Goal: Information Seeking & Learning: Learn about a topic

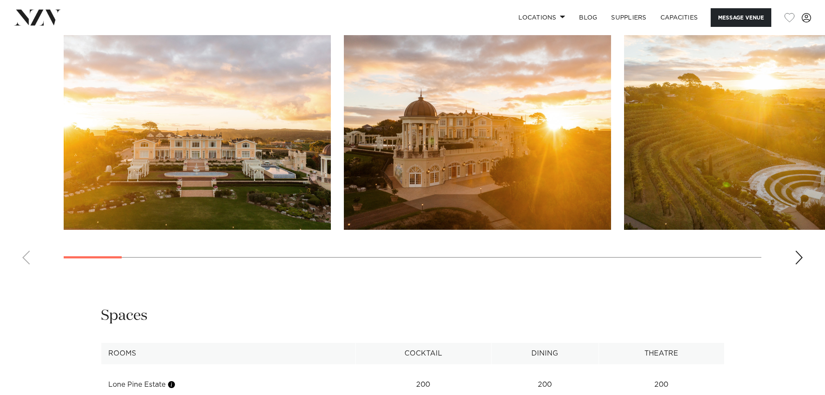
scroll to position [904, 0]
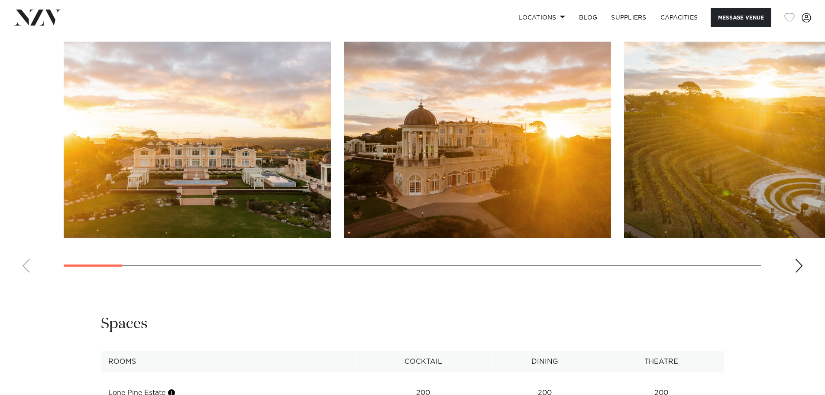
click at [478, 153] on img "2 / 30" at bounding box center [477, 140] width 267 height 196
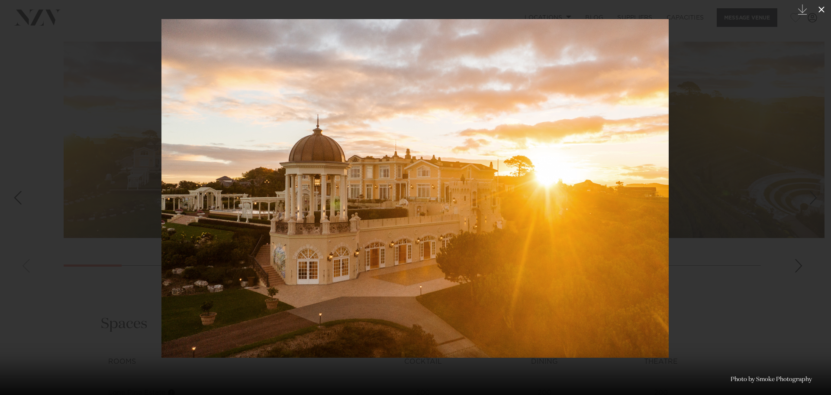
click at [822, 10] on icon at bounding box center [822, 9] width 6 height 6
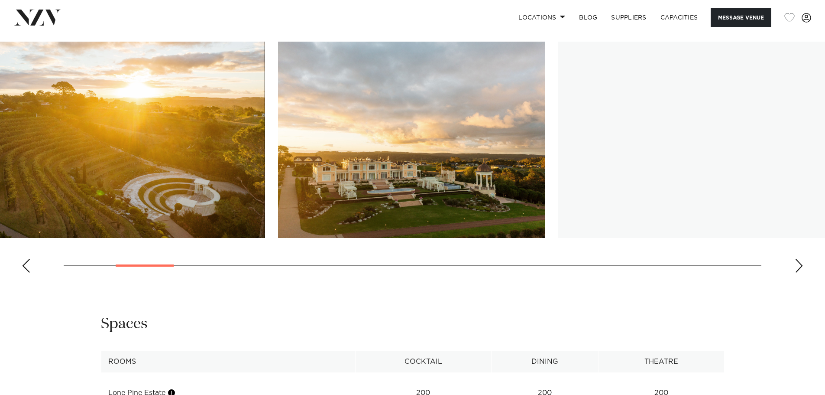
click at [292, 190] on img "4 / 30" at bounding box center [411, 140] width 267 height 196
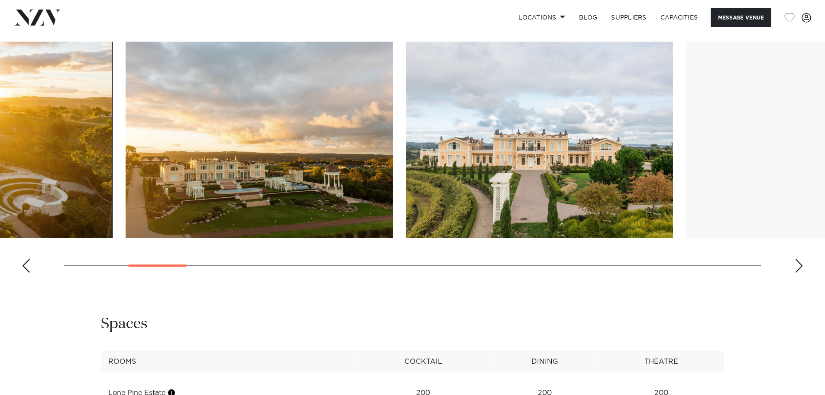
click at [406, 176] on img "5 / 30" at bounding box center [539, 140] width 267 height 196
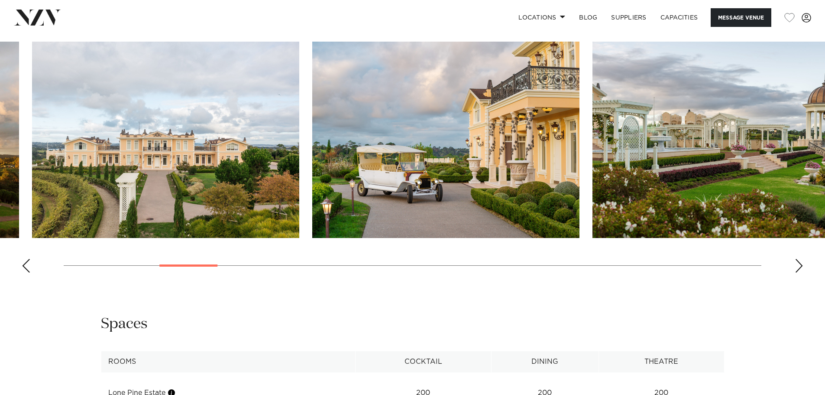
click at [222, 169] on img "5 / 30" at bounding box center [165, 140] width 267 height 196
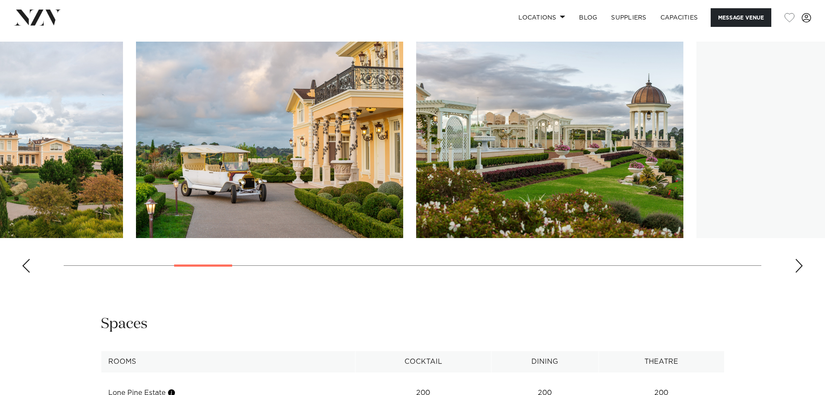
click at [242, 134] on img "6 / 30" at bounding box center [269, 140] width 267 height 196
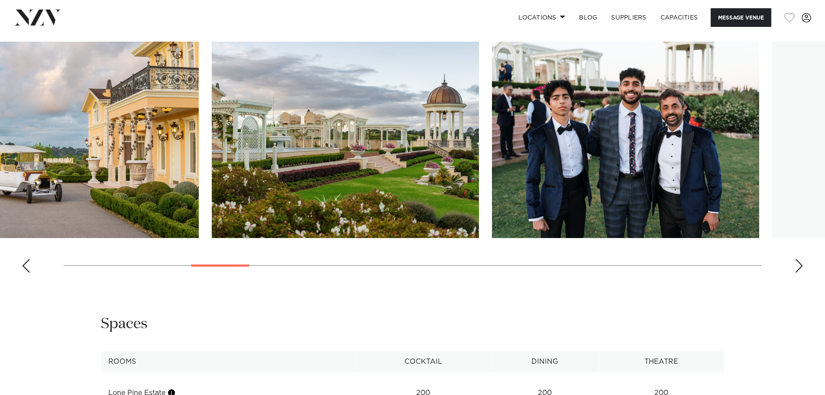
click at [244, 148] on img "7 / 30" at bounding box center [345, 140] width 267 height 196
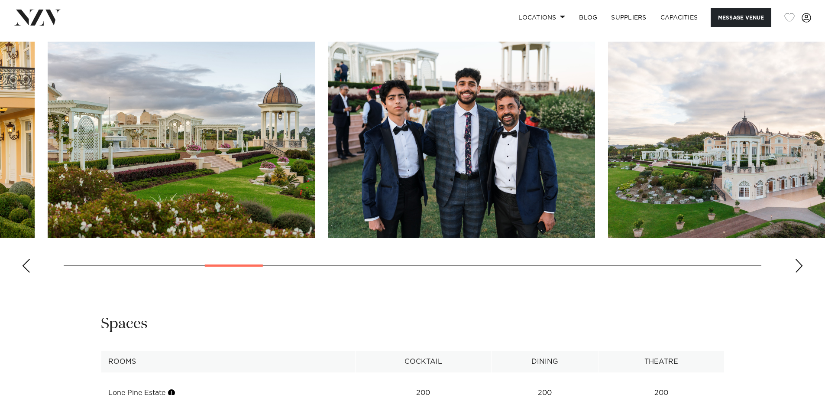
click at [328, 123] on img "8 / 30" at bounding box center [461, 140] width 267 height 196
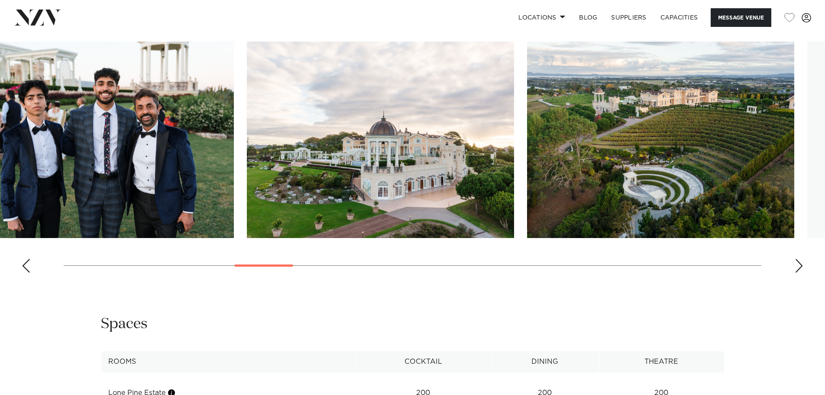
click at [277, 142] on img "9 / 30" at bounding box center [380, 140] width 267 height 196
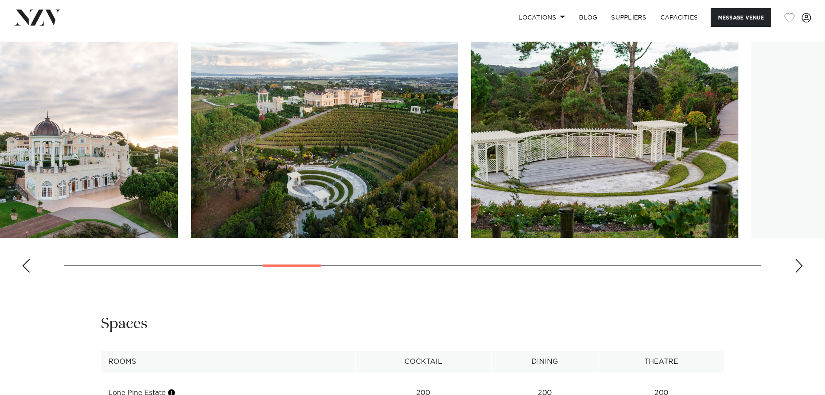
click at [304, 152] on img "10 / 30" at bounding box center [324, 140] width 267 height 196
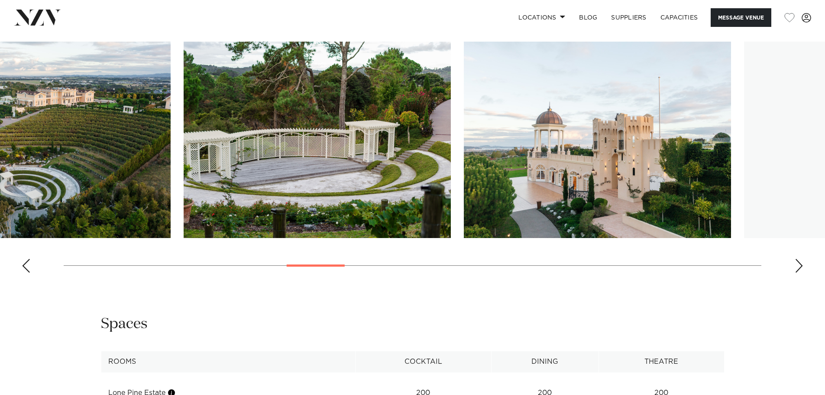
click at [359, 126] on img "11 / 30" at bounding box center [317, 140] width 267 height 196
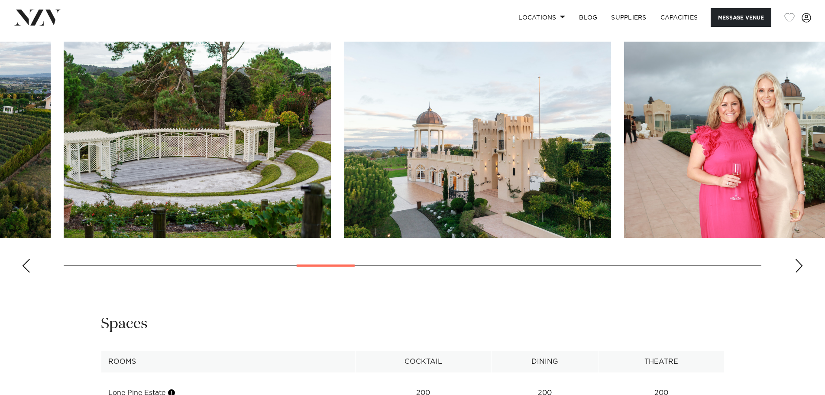
click at [624, 158] on img "13 / 30" at bounding box center [757, 140] width 267 height 196
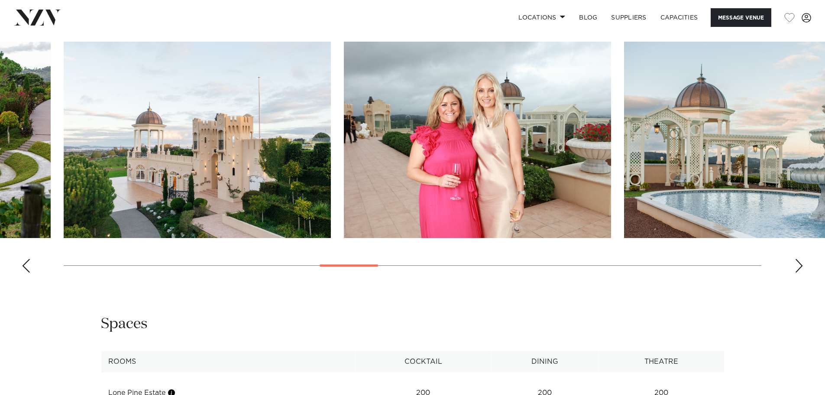
click at [611, 89] on img "13 / 30" at bounding box center [477, 140] width 267 height 196
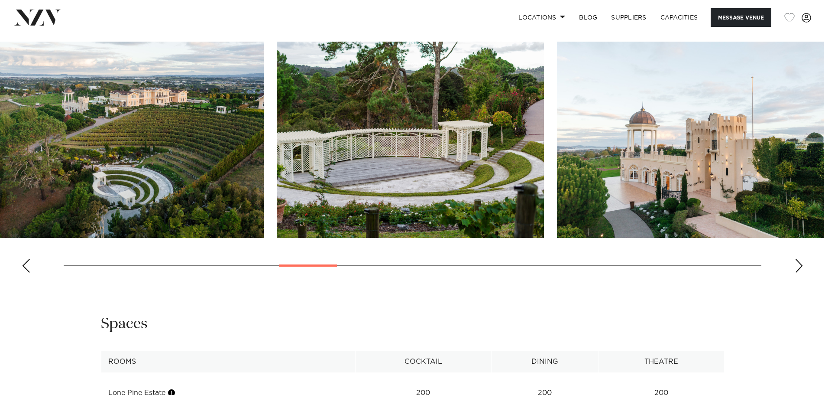
click at [714, 119] on img "12 / 30" at bounding box center [690, 140] width 267 height 196
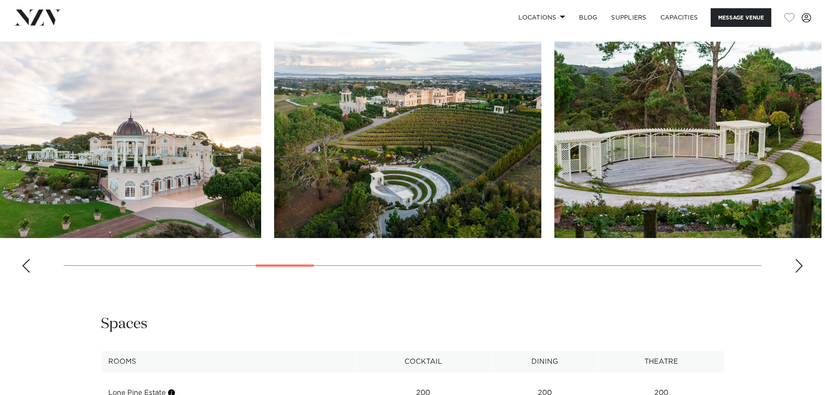
click at [825, 104] on html "Locations Auckland Wellington Christchurch Queenstown Hamilton Northland Bay of…" at bounding box center [412, 59] width 825 height 1926
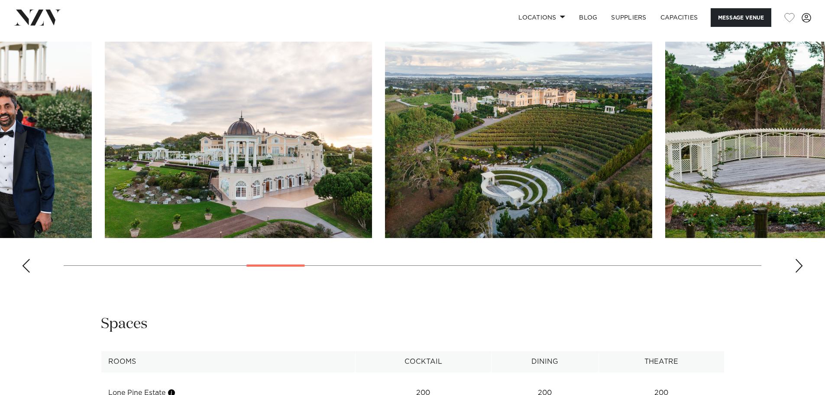
click at [825, 121] on html "Locations Auckland Wellington Christchurch Queenstown Hamilton Northland Bay of…" at bounding box center [412, 59] width 825 height 1926
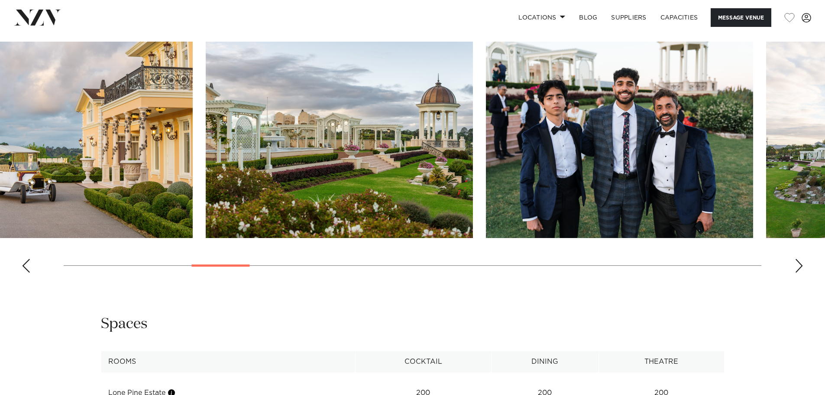
click at [825, 140] on html "Locations Auckland Wellington Christchurch Queenstown Hamilton Northland Bay of…" at bounding box center [412, 59] width 825 height 1926
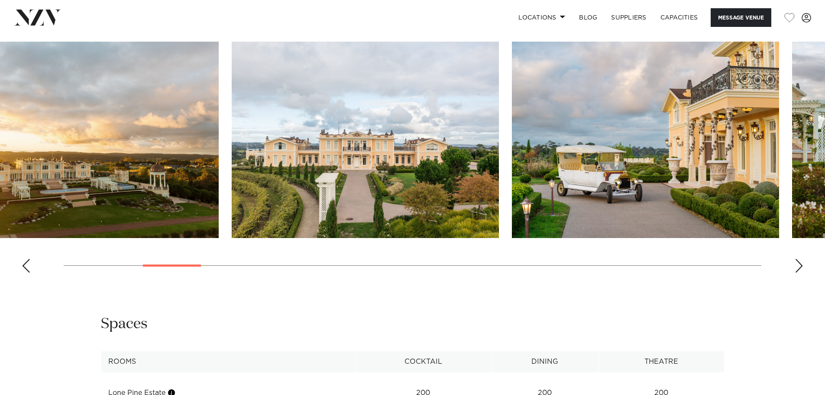
click at [773, 159] on img "6 / 30" at bounding box center [645, 140] width 267 height 196
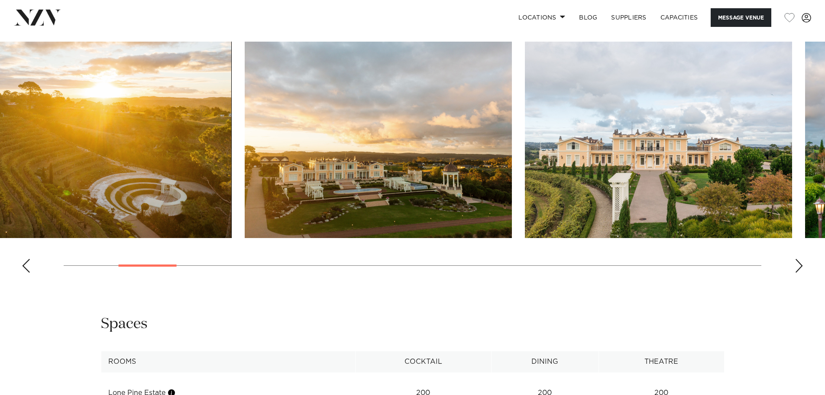
click at [825, 146] on html "Locations Auckland Wellington Christchurch Queenstown Hamilton Northland Bay of…" at bounding box center [412, 59] width 825 height 1926
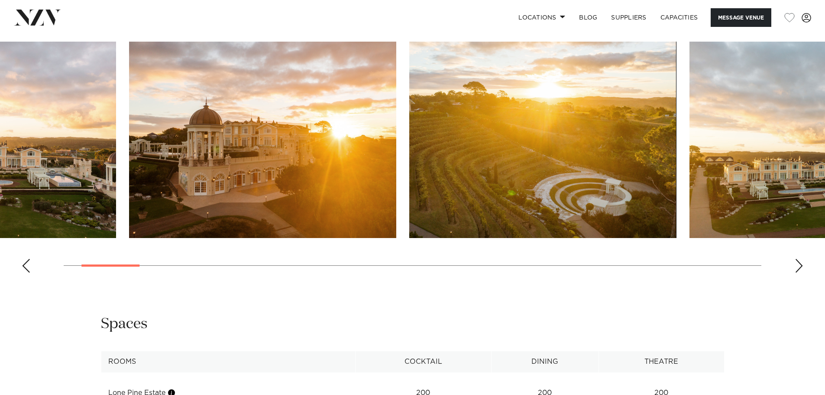
click at [825, 166] on html "Locations Auckland Wellington Christchurch Queenstown Hamilton Northland Bay of…" at bounding box center [412, 59] width 825 height 1926
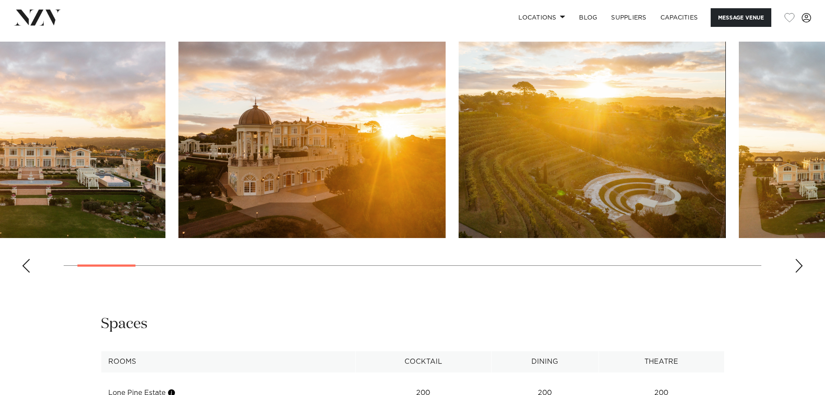
click at [260, 176] on img "2 / 30" at bounding box center [311, 140] width 267 height 196
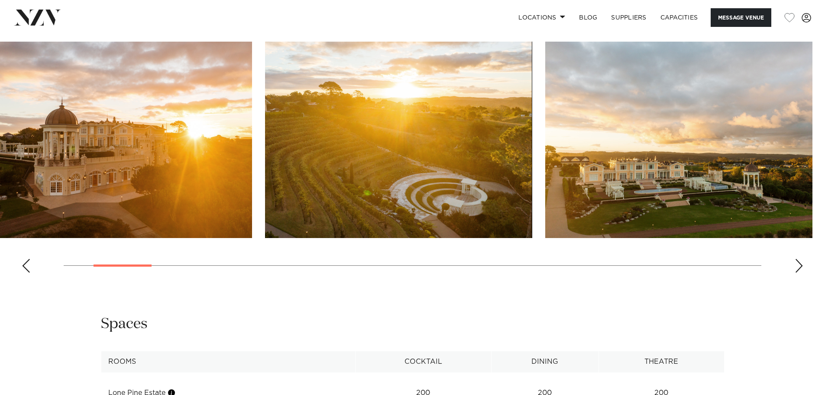
click at [265, 182] on img "3 / 30" at bounding box center [398, 140] width 267 height 196
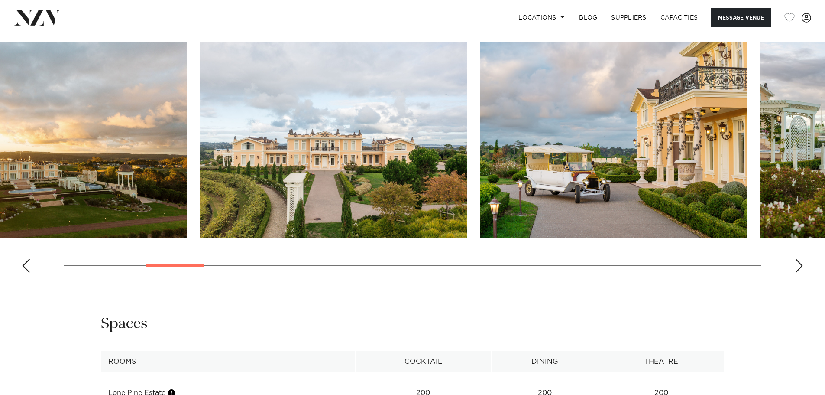
click at [176, 163] on img "4 / 30" at bounding box center [52, 140] width 267 height 196
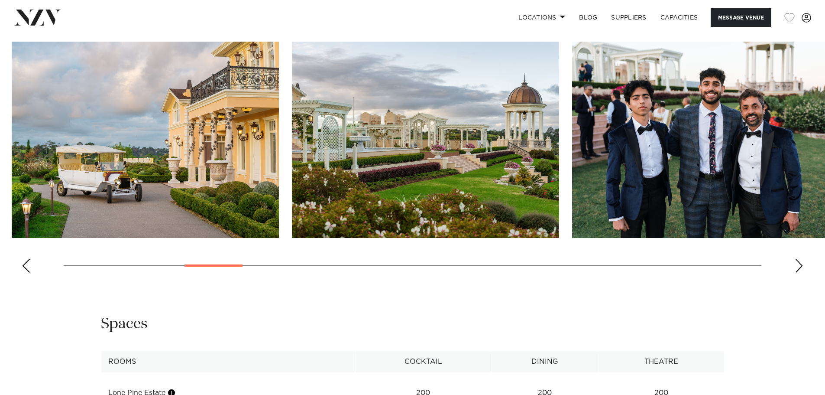
click at [245, 142] on img "6 / 30" at bounding box center [145, 140] width 267 height 196
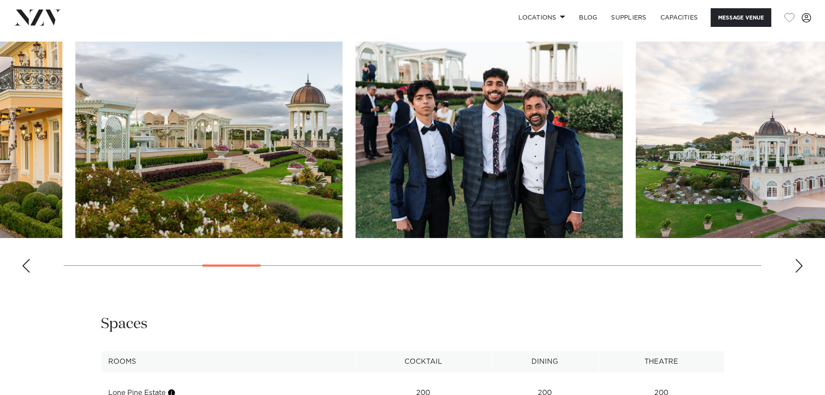
click at [356, 155] on img "8 / 30" at bounding box center [489, 140] width 267 height 196
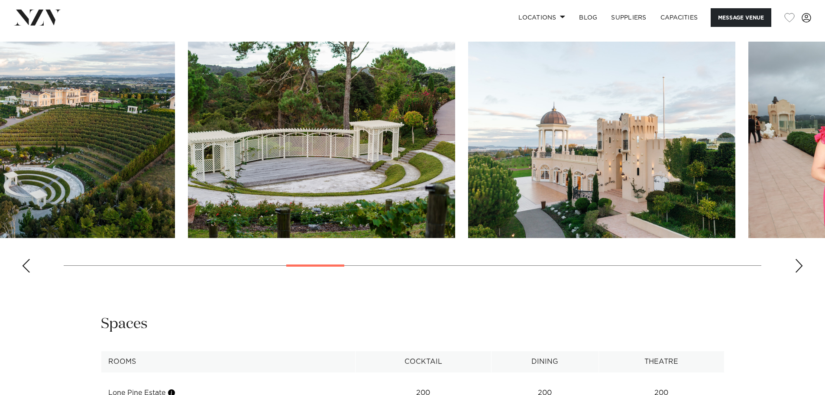
click at [0, 0] on html "Locations Auckland Wellington Christchurch Queenstown Hamilton Northland Bay of…" at bounding box center [412, 59] width 825 height 1926
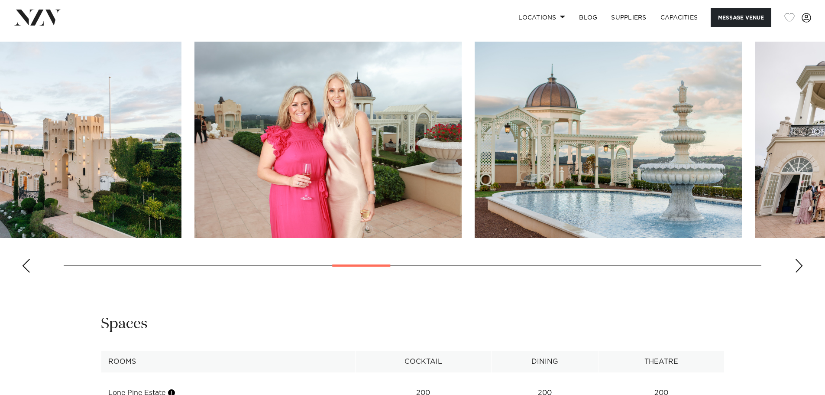
click at [36, 92] on img "12 / 30" at bounding box center [47, 140] width 267 height 196
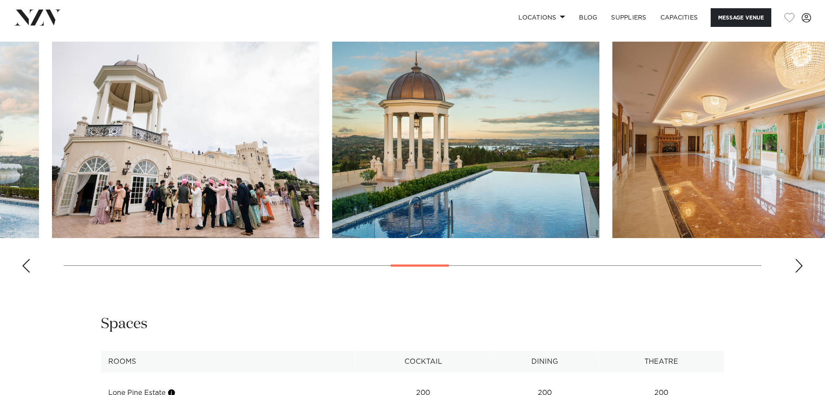
click at [0, 103] on html "Locations Auckland Wellington Christchurch Queenstown Hamilton Northland Bay of…" at bounding box center [412, 59] width 825 height 1926
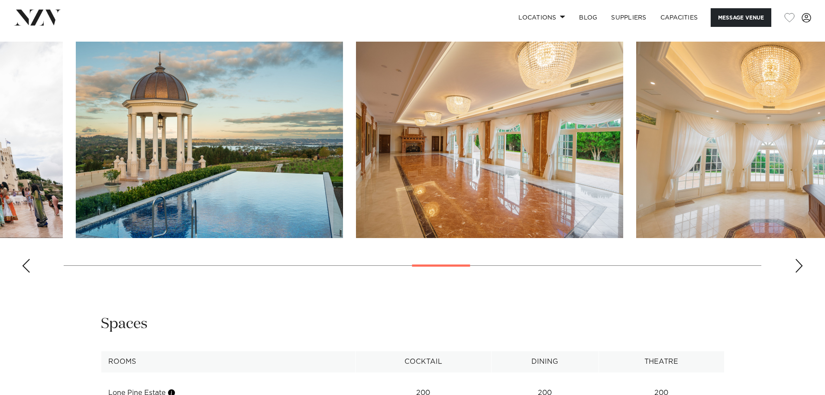
click at [0, 110] on html "Locations Auckland Wellington Christchurch Queenstown Hamilton Northland Bay of…" at bounding box center [412, 59] width 825 height 1926
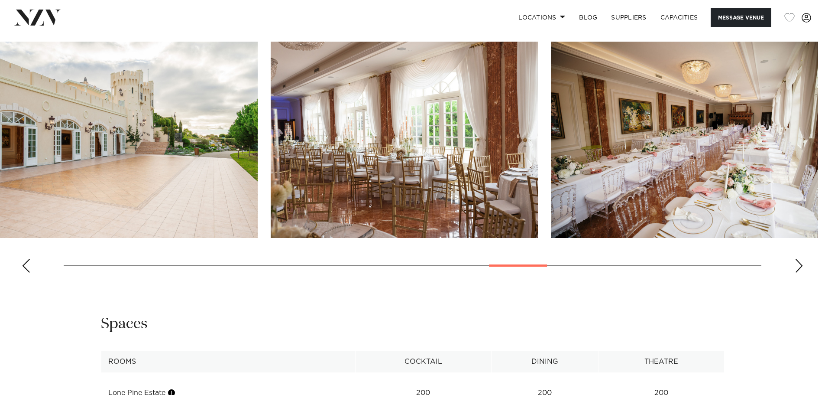
click at [132, 138] on img "19 / 30" at bounding box center [123, 140] width 267 height 196
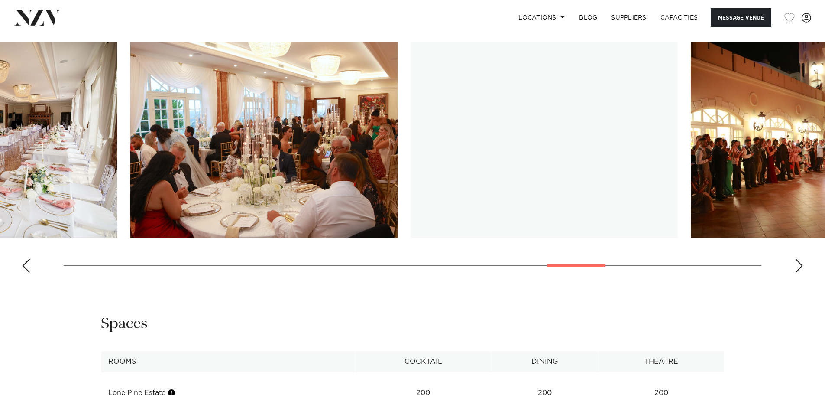
click at [174, 133] on img "22 / 30" at bounding box center [263, 140] width 267 height 196
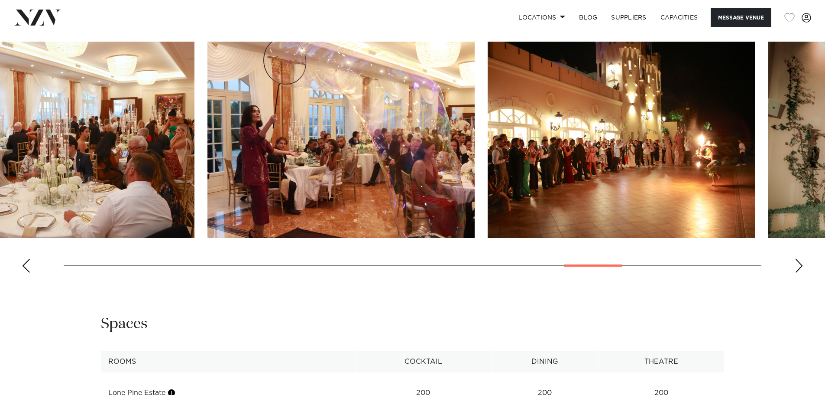
click at [306, 165] on img "23 / 30" at bounding box center [340, 140] width 267 height 196
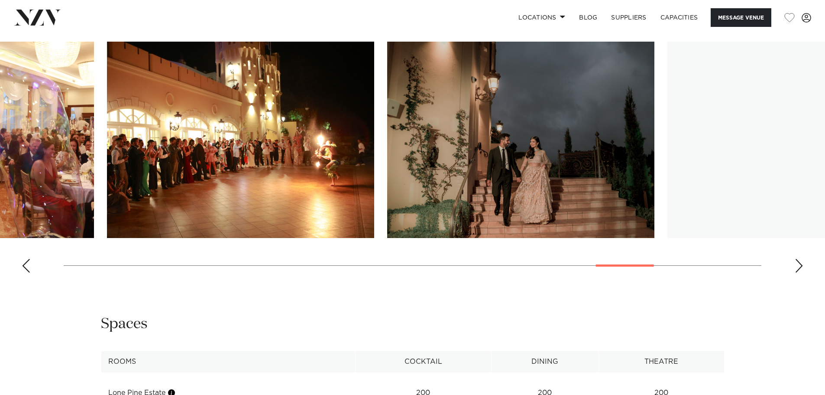
click at [398, 184] on img "25 / 30" at bounding box center [520, 140] width 267 height 196
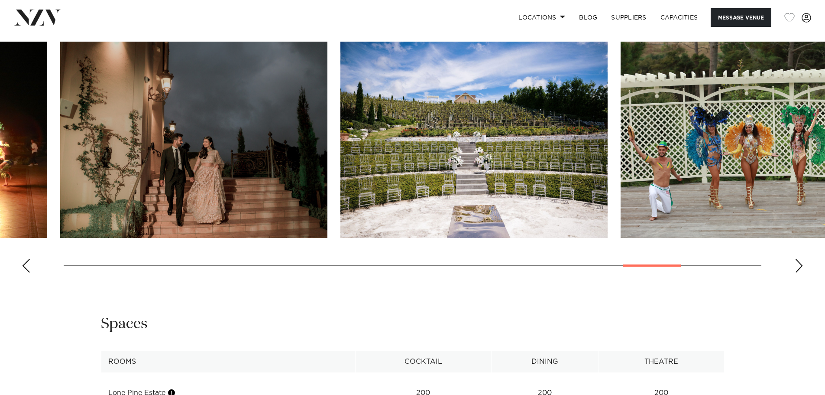
click at [404, 157] on img "26 / 30" at bounding box center [473, 140] width 267 height 196
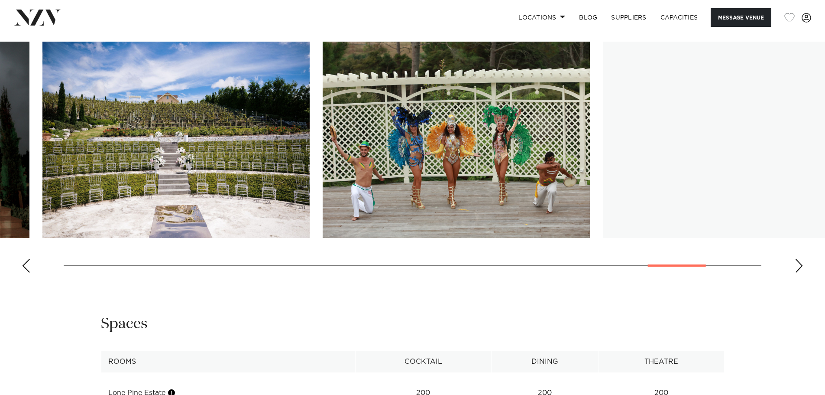
click at [0, 0] on slot at bounding box center [0, 0] width 0 height 0
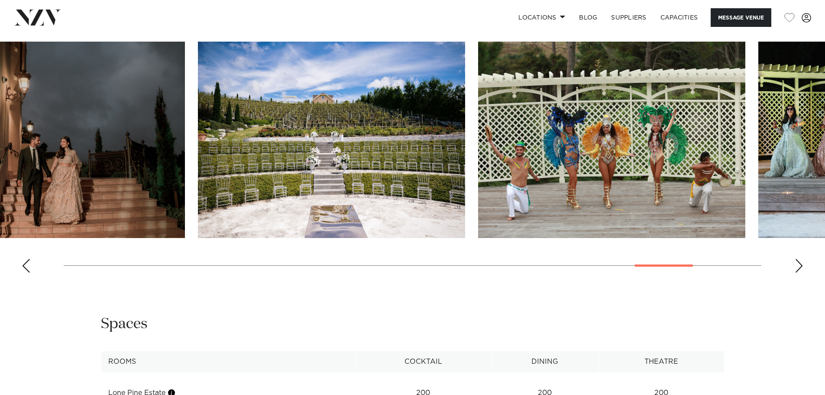
click at [478, 180] on img "27 / 30" at bounding box center [611, 140] width 267 height 196
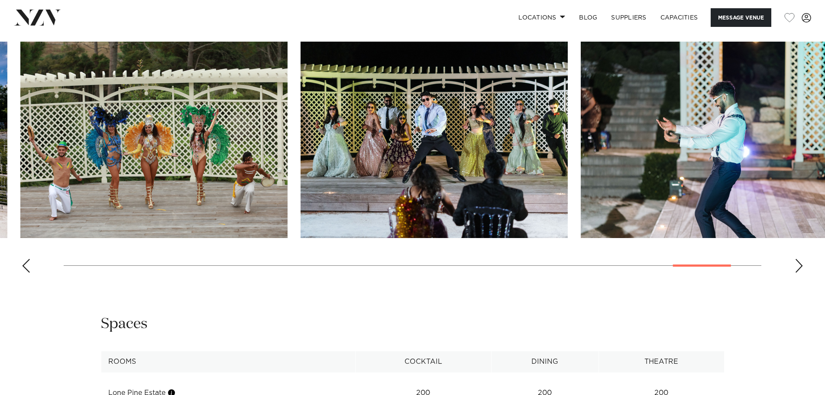
click at [382, 178] on img "28 / 30" at bounding box center [434, 140] width 267 height 196
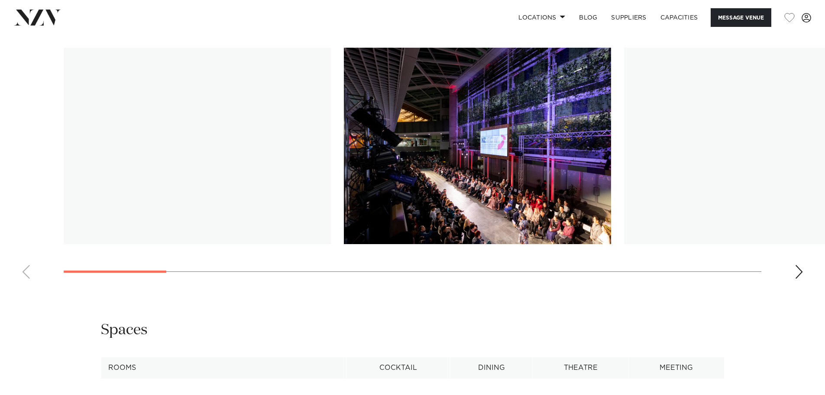
scroll to position [904, 0]
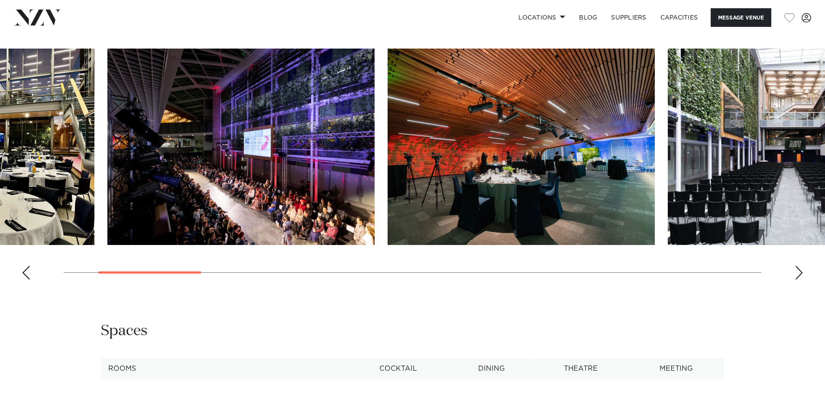
click at [361, 149] on div at bounding box center [176, 147] width 698 height 196
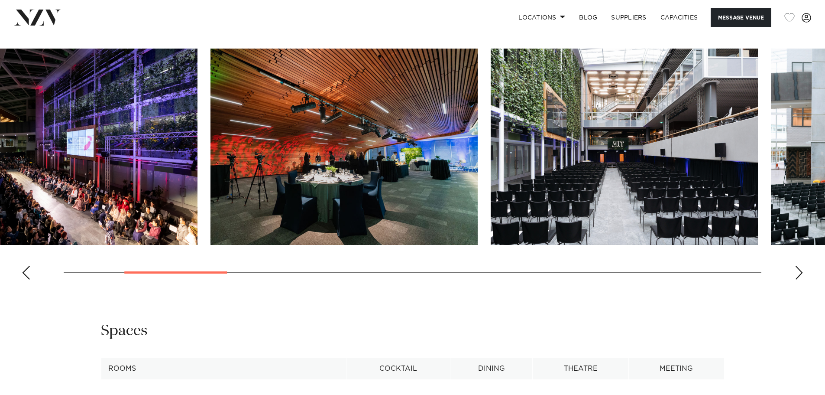
click at [331, 163] on img "3 / 17" at bounding box center [343, 147] width 267 height 196
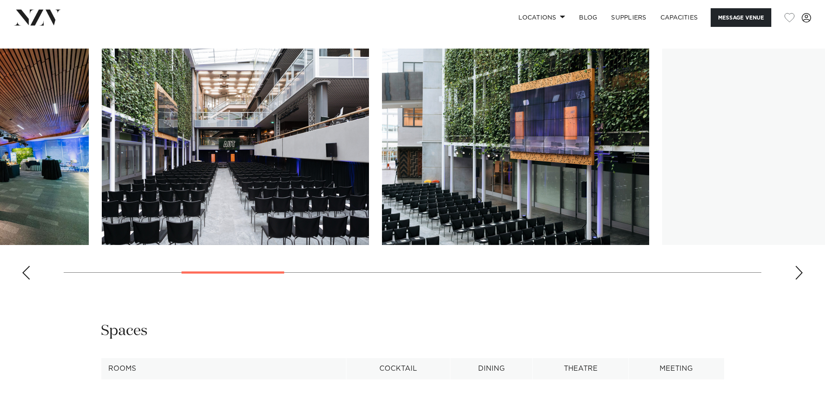
click at [294, 142] on img "4 / 17" at bounding box center [235, 147] width 267 height 196
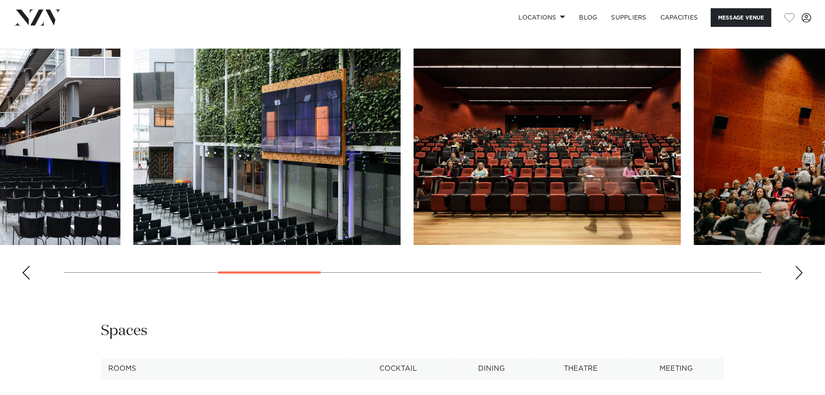
click at [414, 178] on img "6 / 17" at bounding box center [547, 147] width 267 height 196
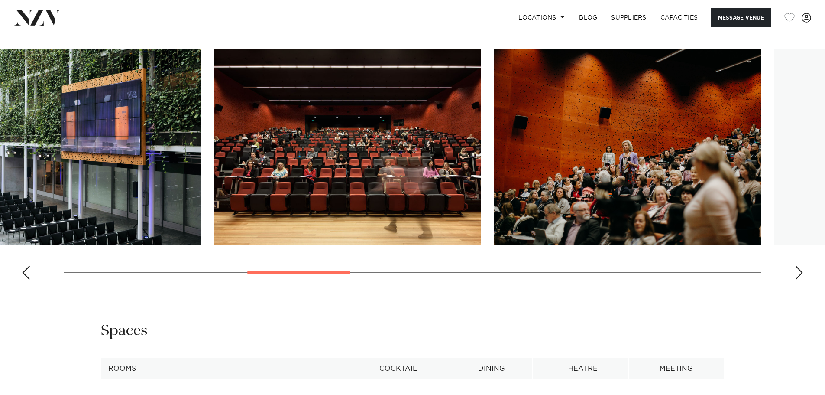
click at [494, 185] on img "7 / 17" at bounding box center [627, 147] width 267 height 196
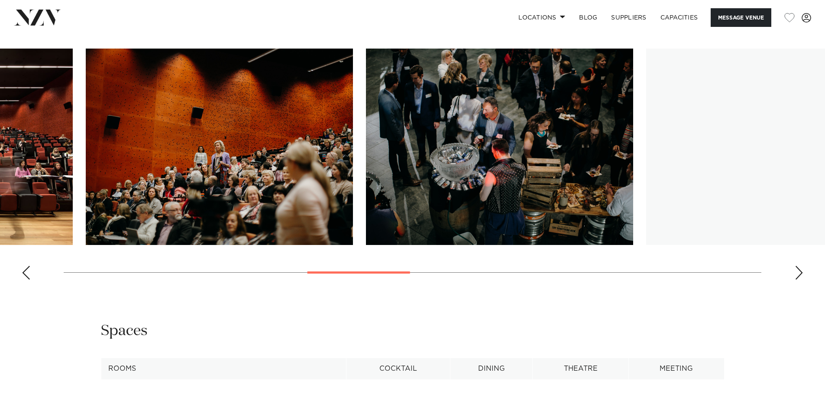
click at [457, 143] on img "8 / 17" at bounding box center [499, 147] width 267 height 196
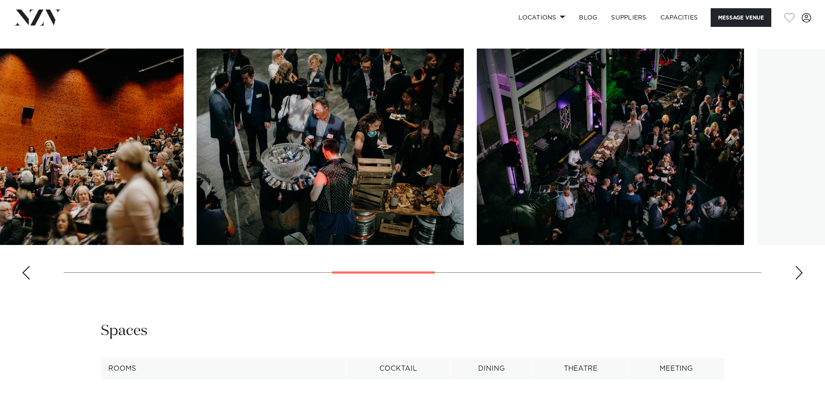
click at [477, 127] on img "9 / 17" at bounding box center [610, 147] width 267 height 196
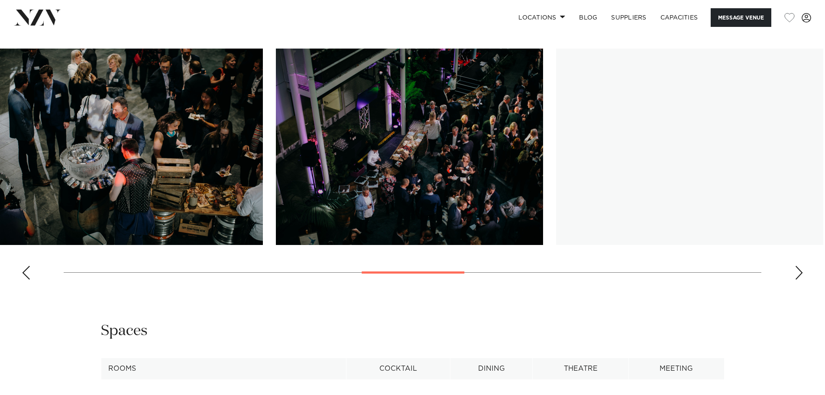
click at [556, 171] on img "10 / 17" at bounding box center [689, 147] width 267 height 196
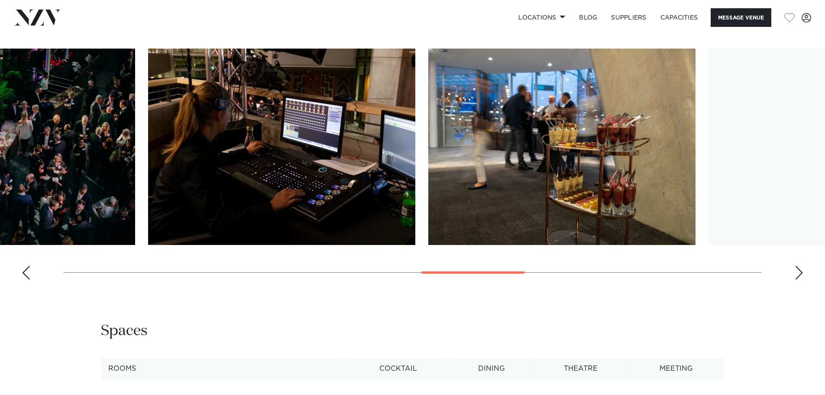
click at [428, 155] on img "11 / 17" at bounding box center [561, 147] width 267 height 196
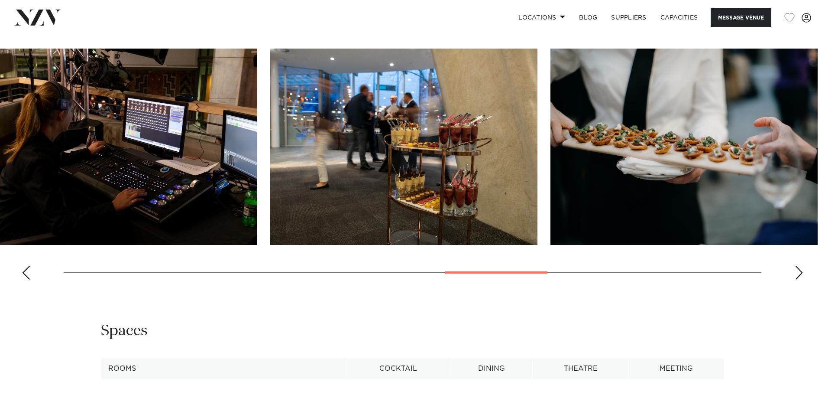
click at [550, 170] on img "12 / 17" at bounding box center [683, 147] width 267 height 196
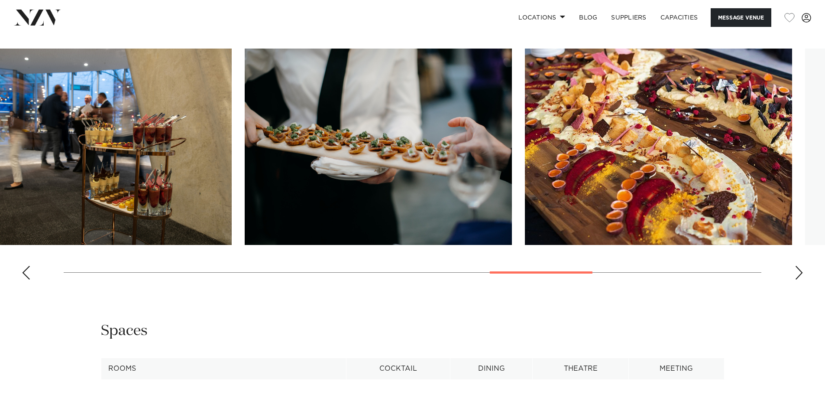
click at [525, 162] on img "13 / 17" at bounding box center [658, 147] width 267 height 196
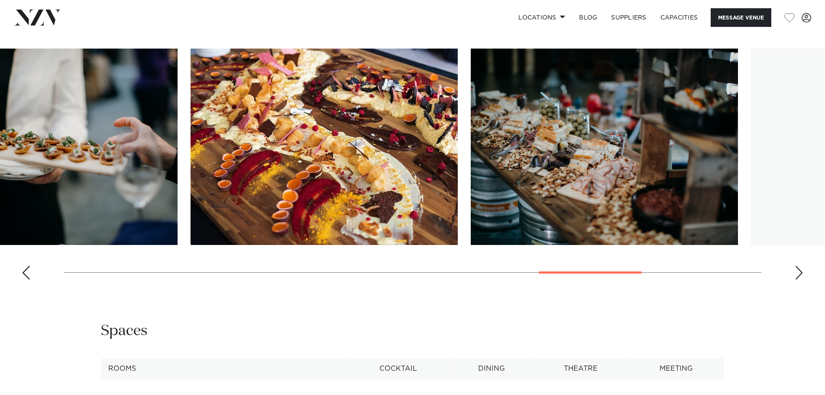
click at [471, 194] on img "14 / 17" at bounding box center [604, 147] width 267 height 196
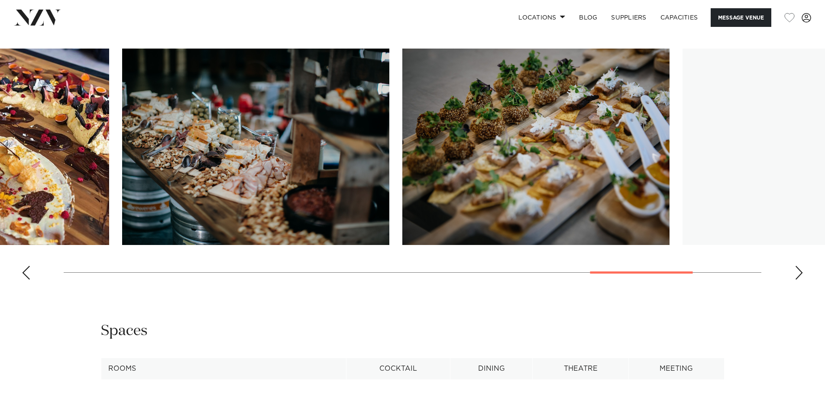
click at [455, 221] on img "15 / 17" at bounding box center [535, 147] width 267 height 196
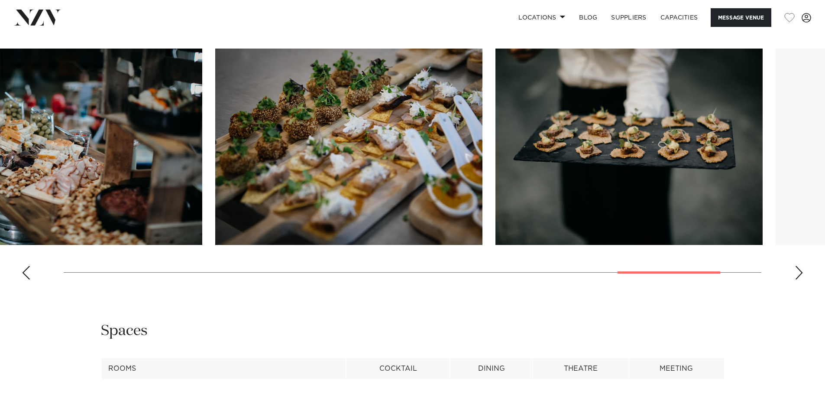
click at [495, 215] on img "16 / 17" at bounding box center [628, 147] width 267 height 196
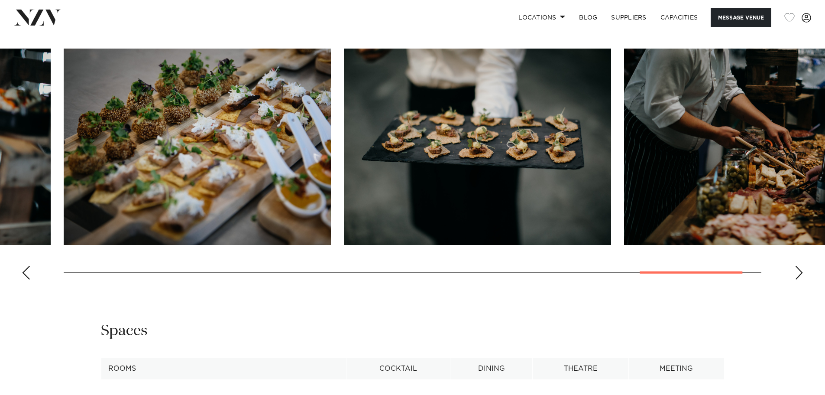
click at [803, 273] on div "Next slide" at bounding box center [799, 272] width 9 height 14
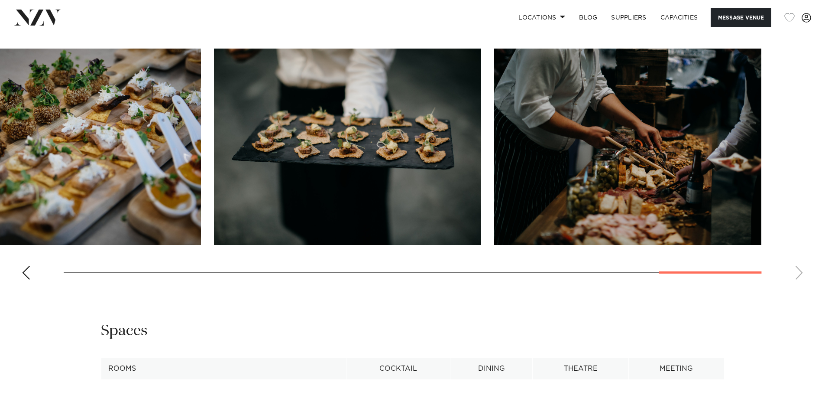
click at [803, 273] on swiper-container at bounding box center [412, 168] width 825 height 238
click at [71, 272] on swiper-container at bounding box center [412, 168] width 825 height 238
click at [30, 271] on div "Previous slide" at bounding box center [26, 272] width 9 height 14
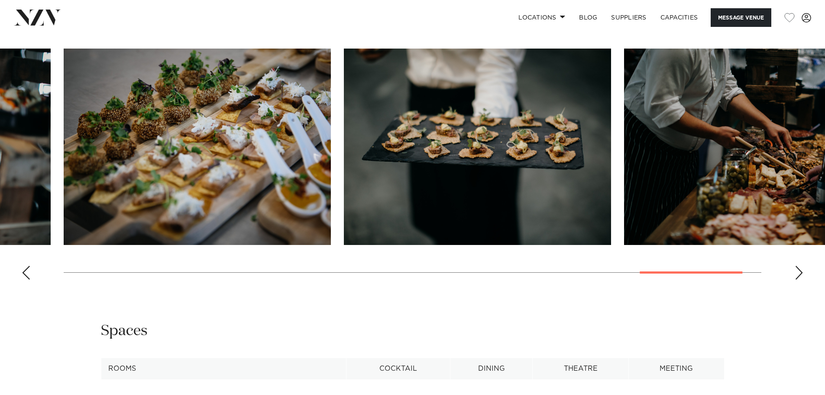
click at [30, 271] on div "Previous slide" at bounding box center [26, 272] width 9 height 14
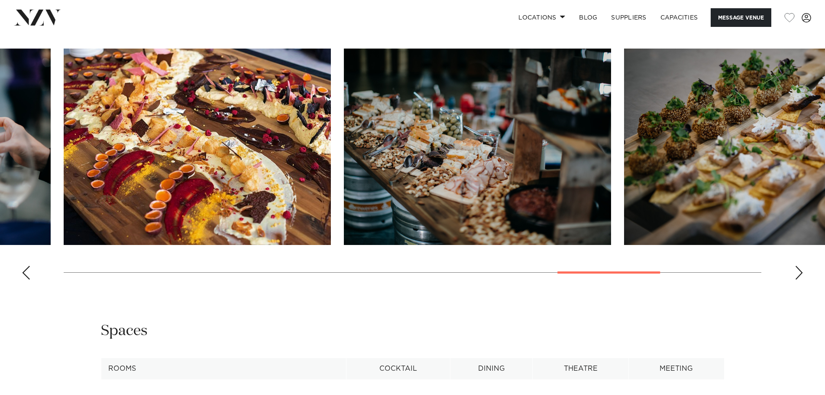
click at [30, 271] on div "Previous slide" at bounding box center [26, 272] width 9 height 14
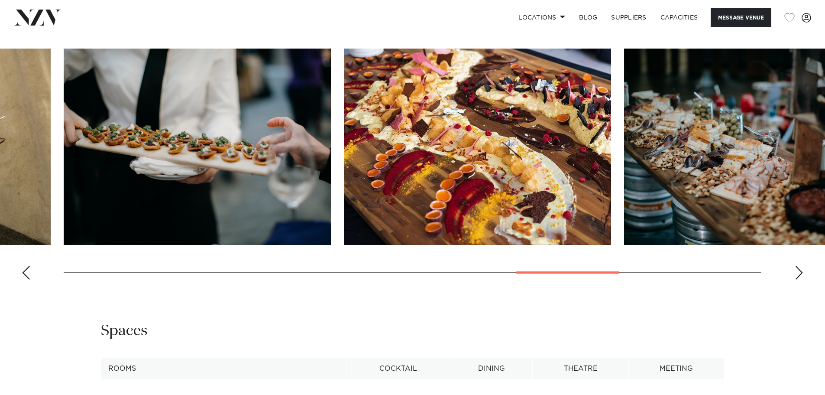
click at [30, 271] on div "Previous slide" at bounding box center [26, 272] width 9 height 14
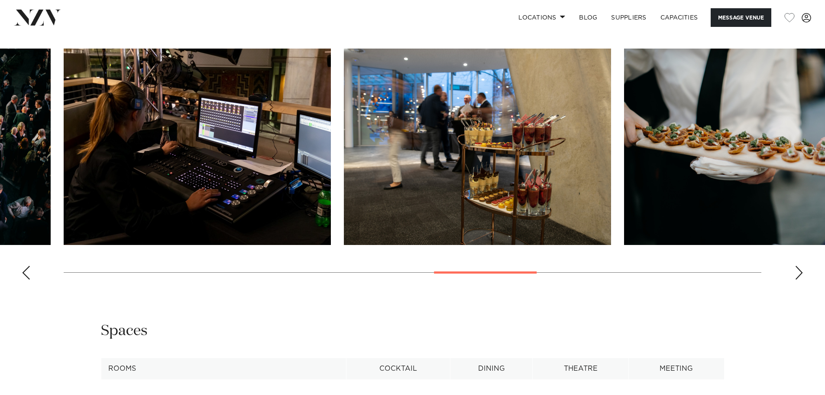
click at [30, 271] on div "Previous slide" at bounding box center [26, 272] width 9 height 14
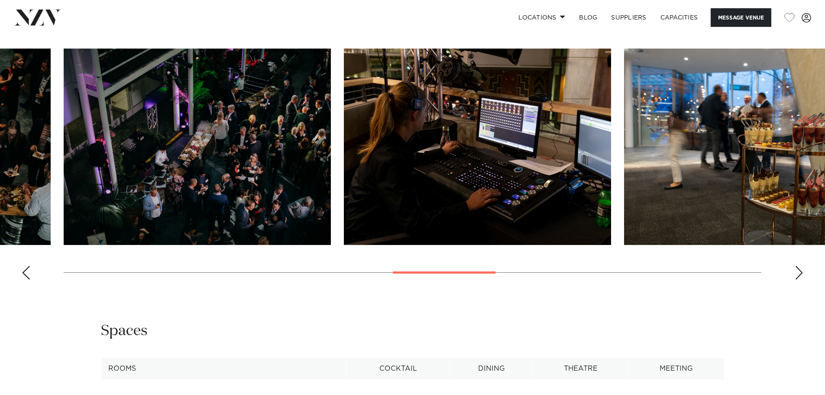
click at [30, 271] on div "Previous slide" at bounding box center [26, 272] width 9 height 14
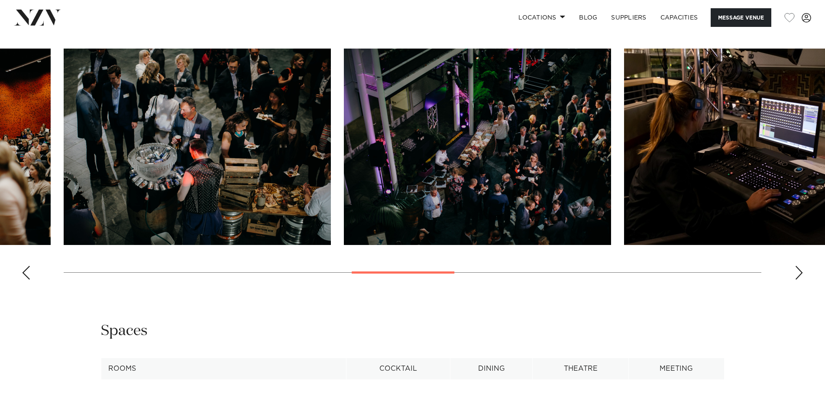
click at [30, 271] on div "Previous slide" at bounding box center [26, 272] width 9 height 14
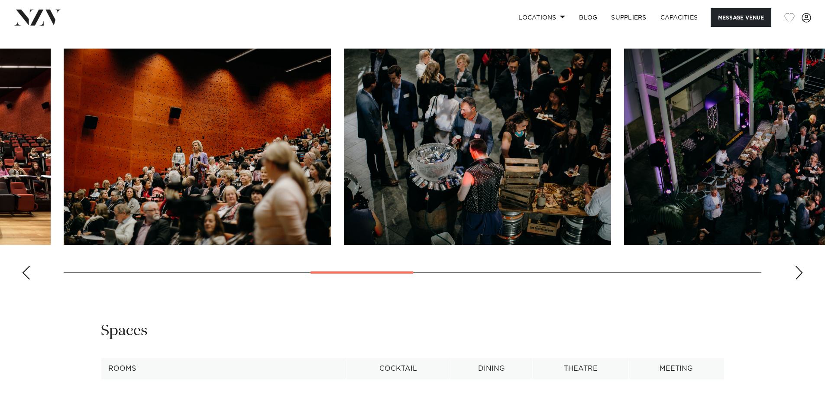
click at [30, 271] on div "Previous slide" at bounding box center [26, 272] width 9 height 14
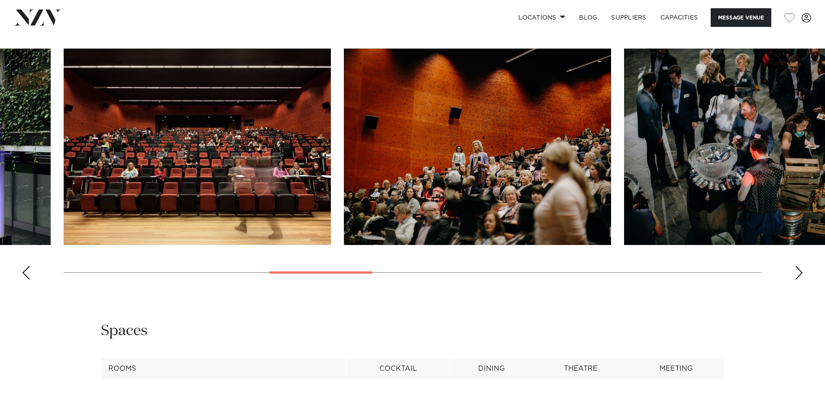
click at [30, 271] on div "Previous slide" at bounding box center [26, 272] width 9 height 14
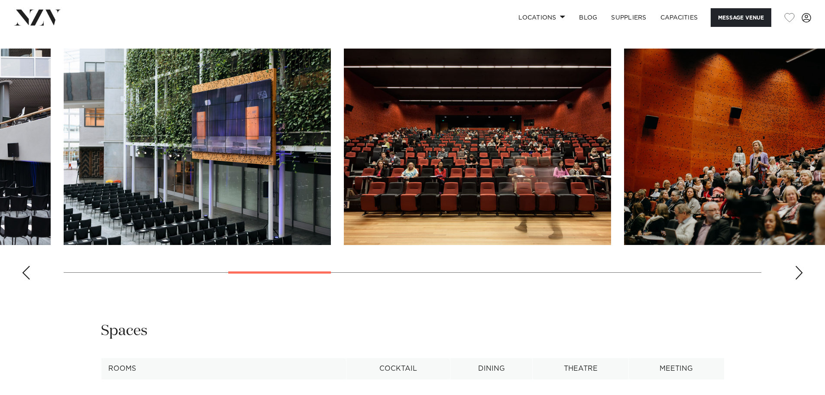
click at [29, 271] on div "Previous slide" at bounding box center [26, 272] width 9 height 14
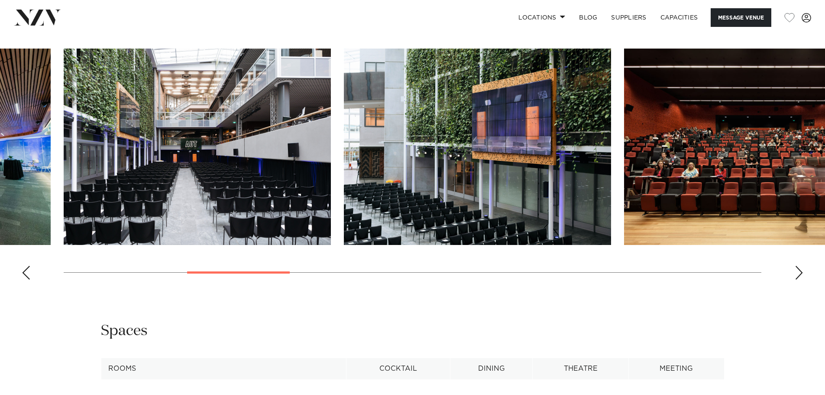
click at [29, 270] on div "Previous slide" at bounding box center [26, 272] width 9 height 14
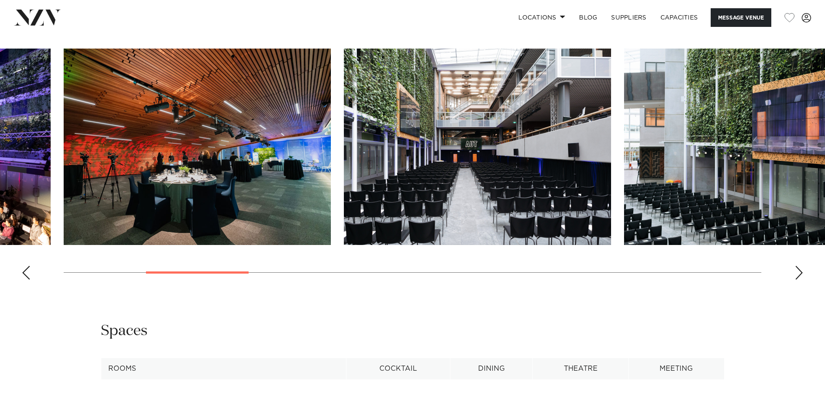
click at [29, 270] on div "Previous slide" at bounding box center [26, 272] width 9 height 14
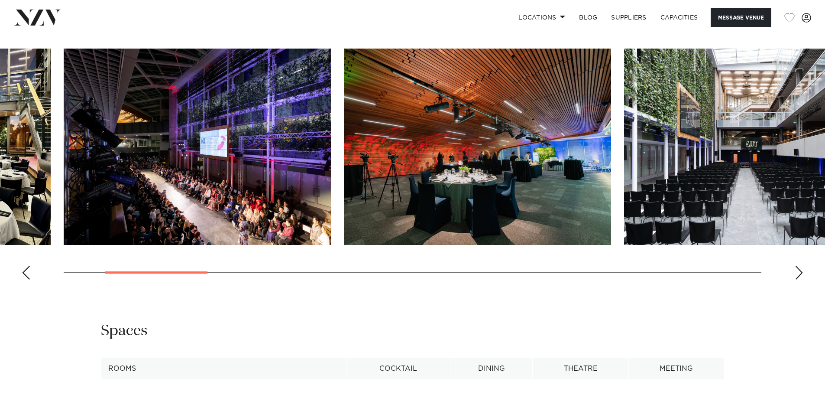
click at [29, 270] on div "Previous slide" at bounding box center [26, 272] width 9 height 14
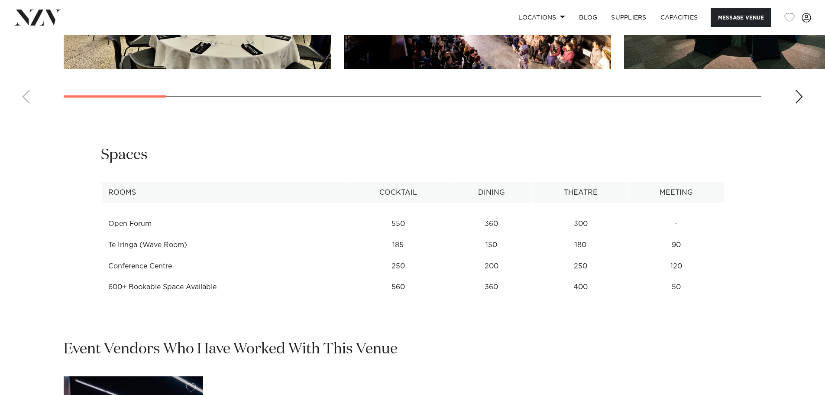
scroll to position [1080, 0]
drag, startPoint x: 589, startPoint y: 242, endPoint x: 563, endPoint y: 243, distance: 25.1
click at [563, 243] on td "180" at bounding box center [581, 244] width 96 height 21
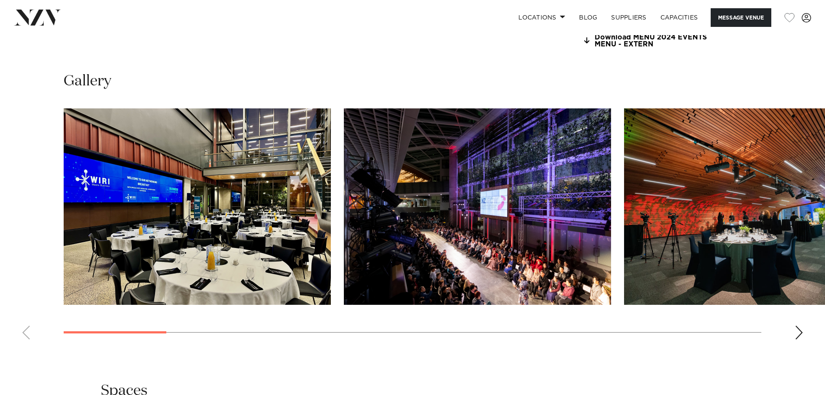
scroll to position [840, 0]
